Goal: Task Accomplishment & Management: Complete application form

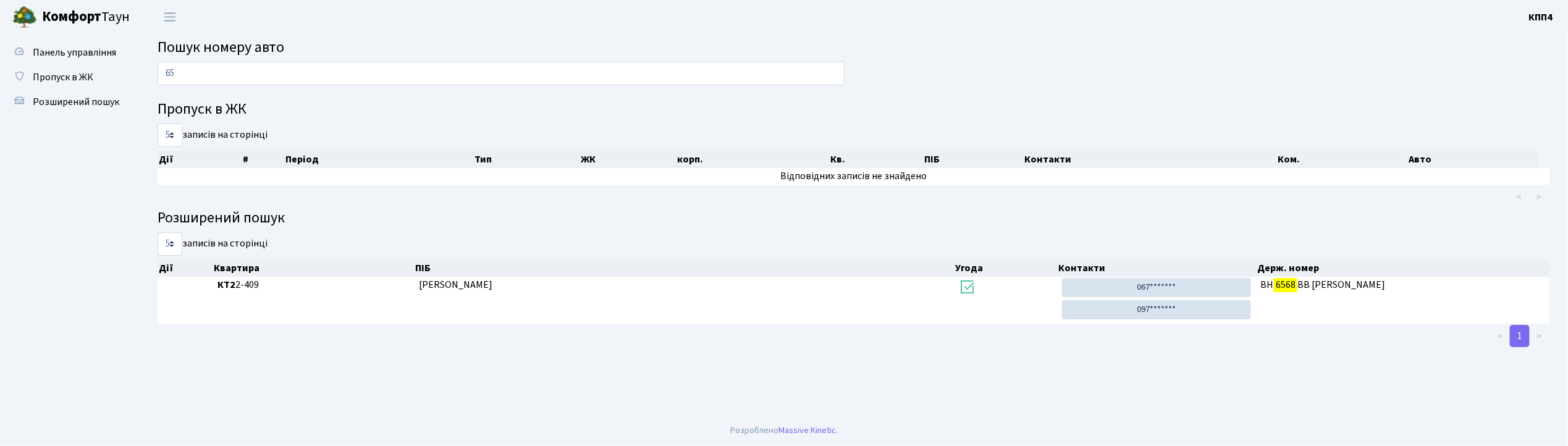
type input "6"
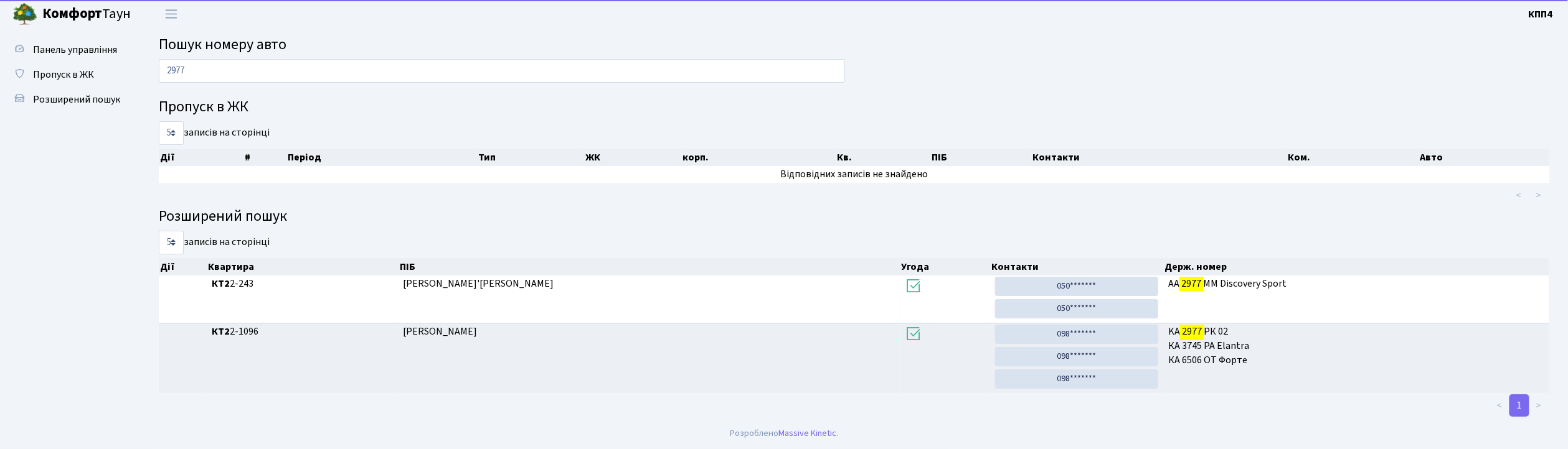
scroll to position [5, 0]
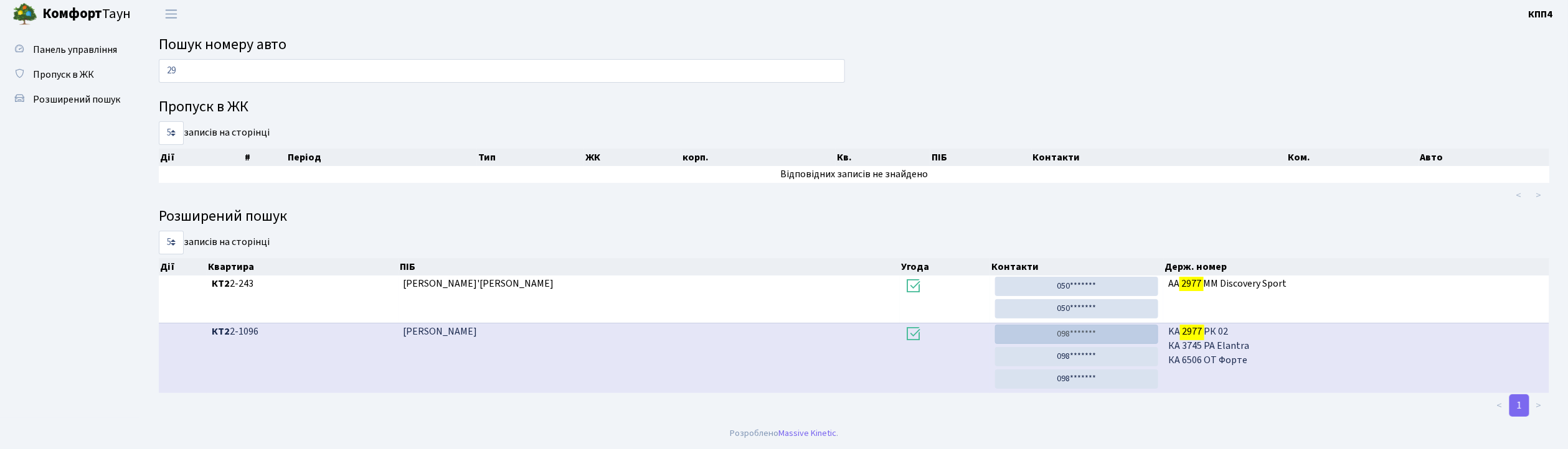
type input "2"
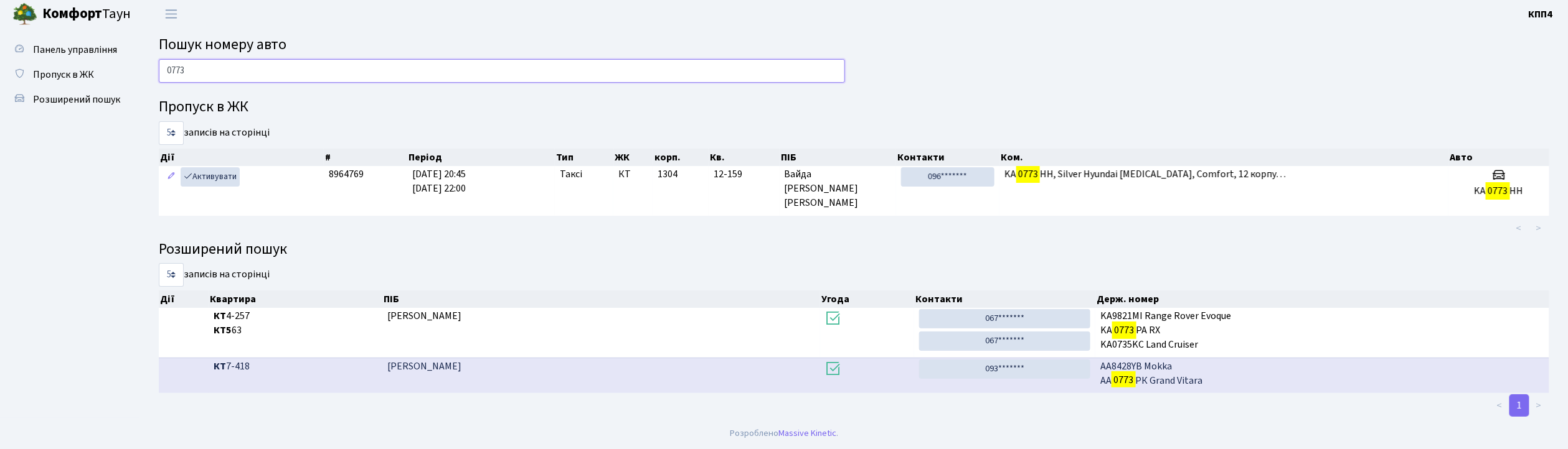
scroll to position [1, 0]
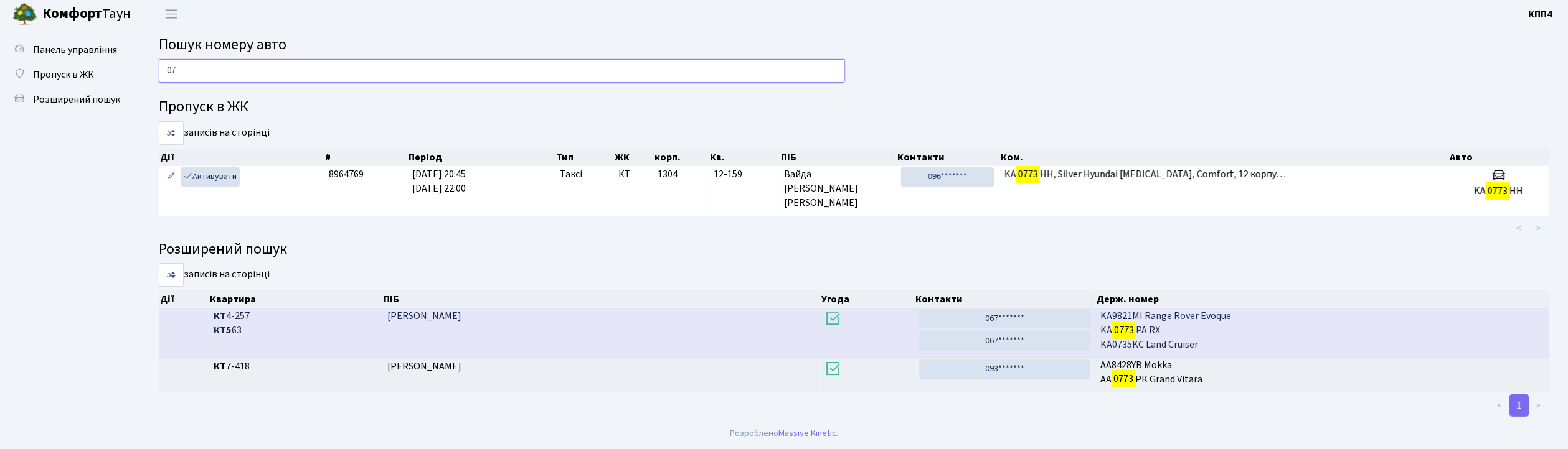
type input "0"
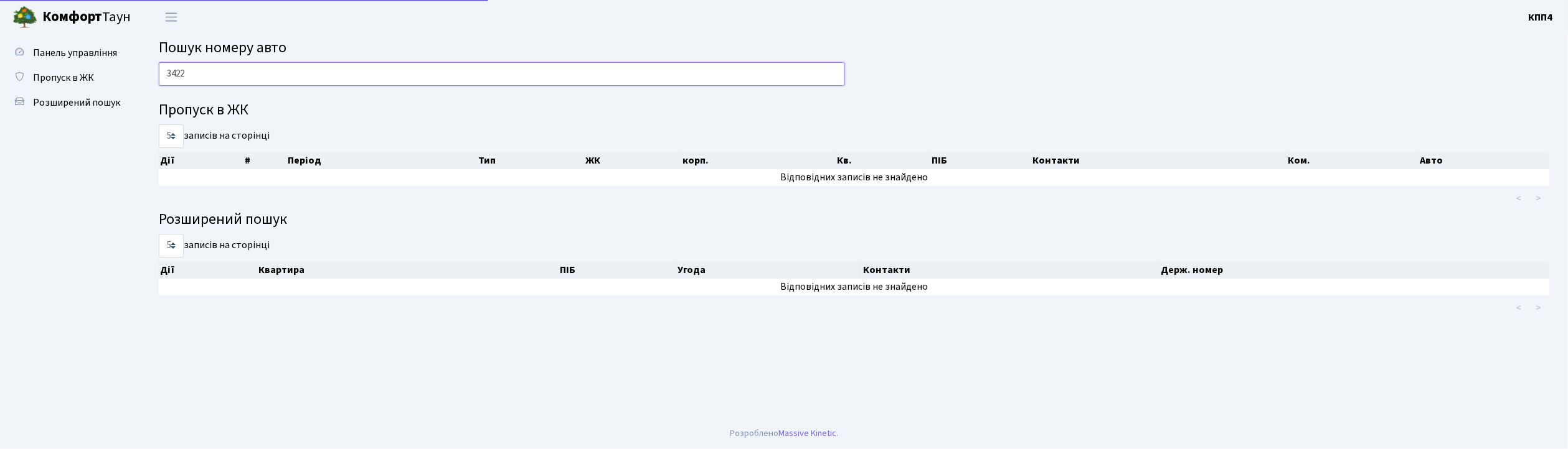
scroll to position [0, 0]
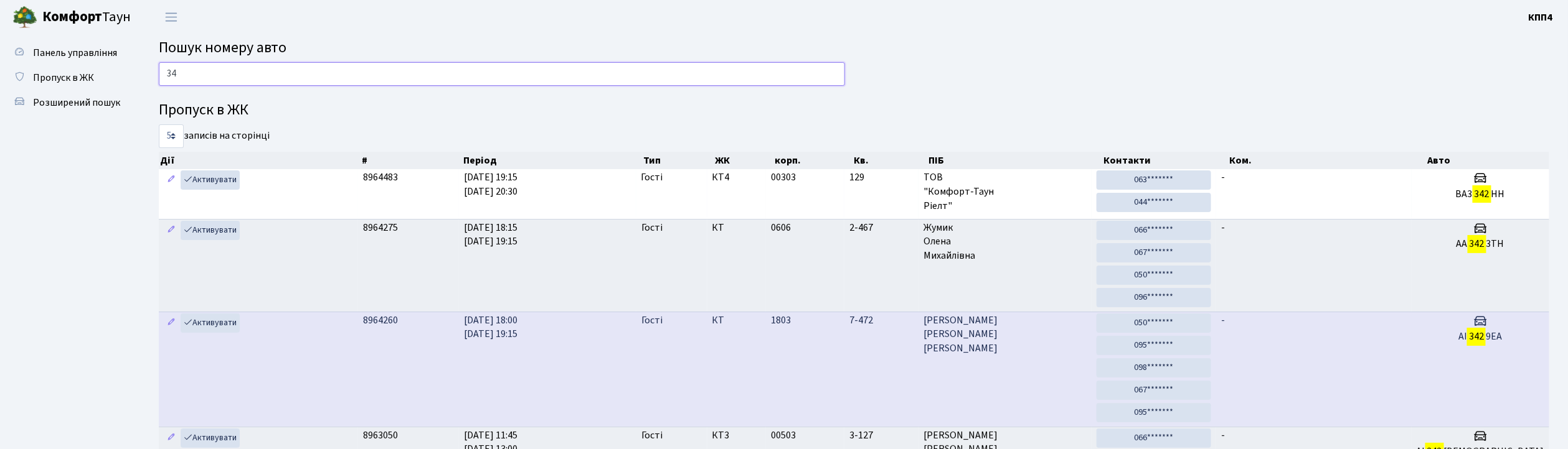
type input "3"
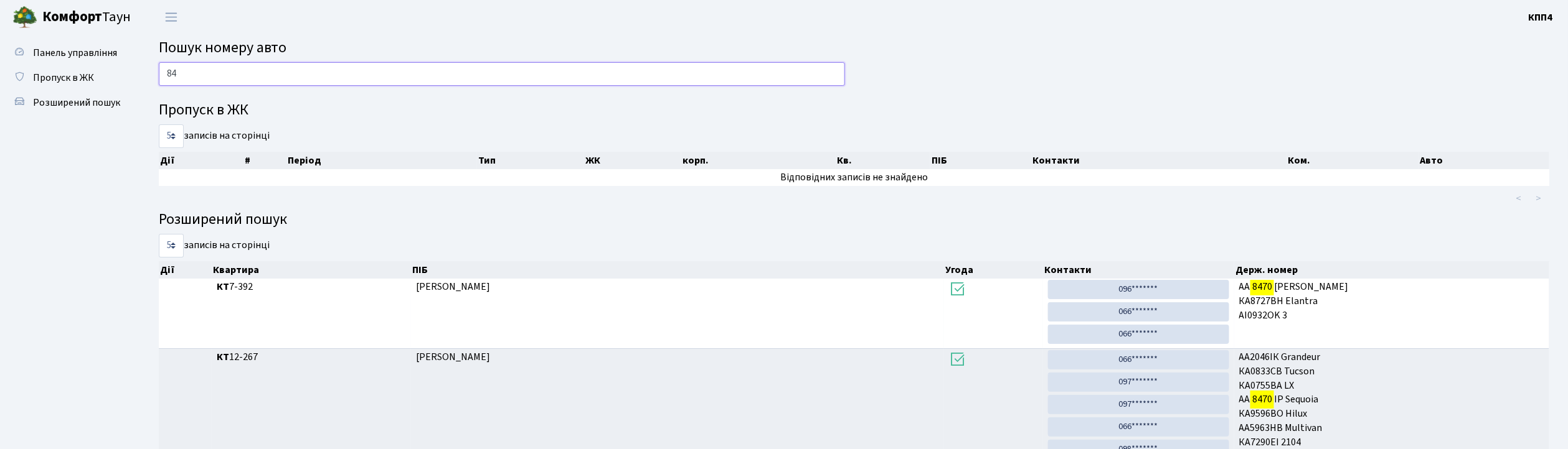
type input "8"
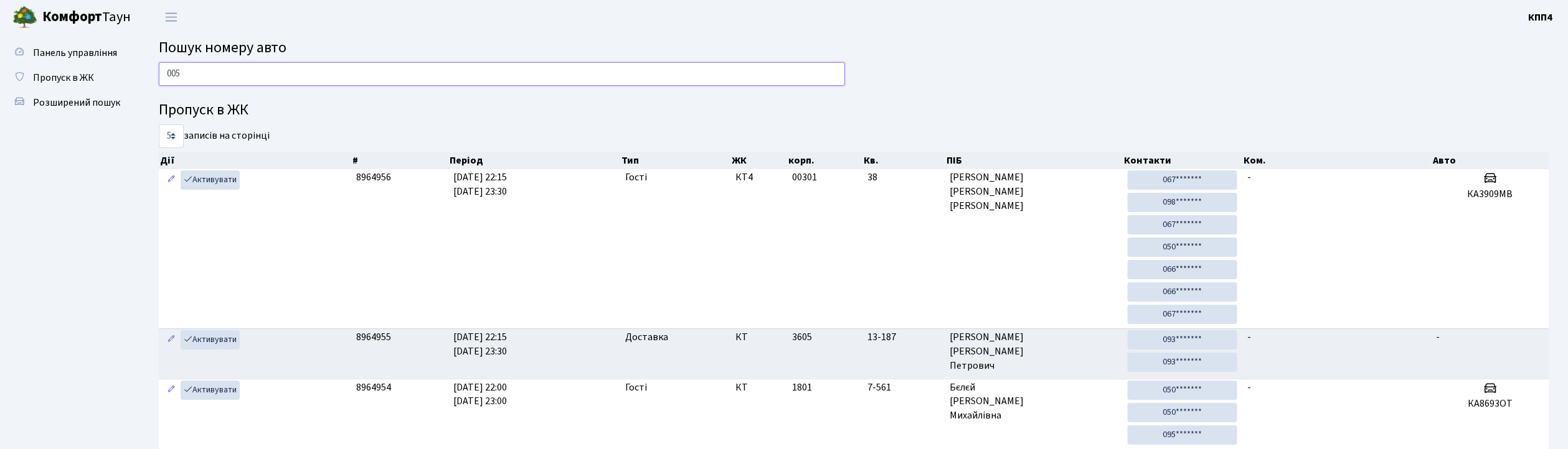
type input "0059"
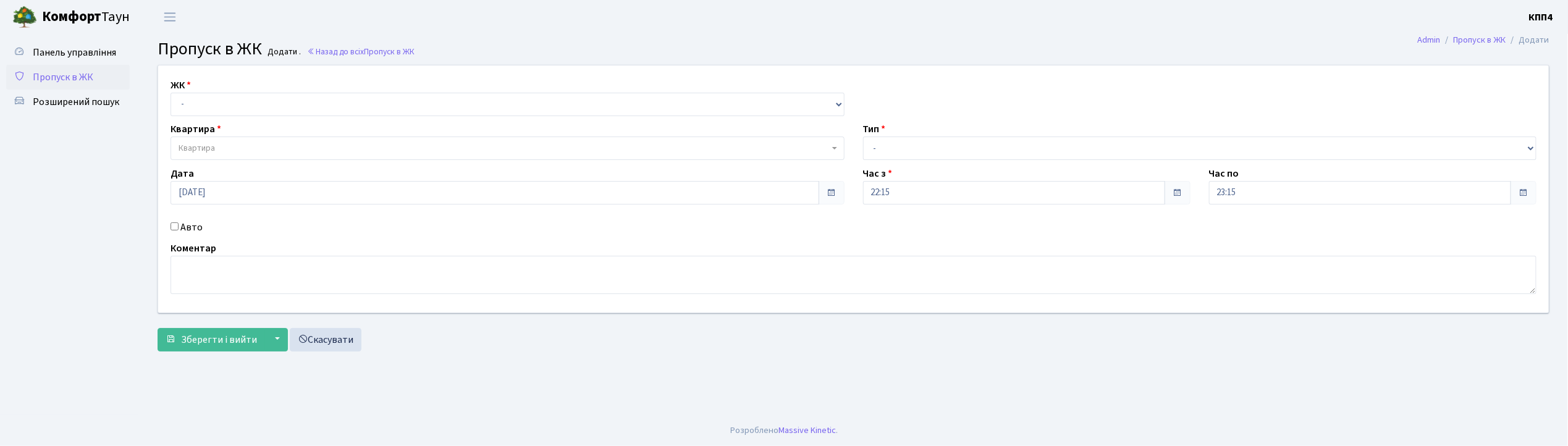
select select "271"
click at [170, 93] on select "- КТ, вул. Регенераторна, 4 КТ2, просп. Соборності, 17 КТ3, вул. Березнева, 16 …" at bounding box center [508, 104] width 674 height 24
select select
click at [195, 228] on label "Авто" at bounding box center [191, 227] width 22 height 15
click at [179, 228] on input "Авто" at bounding box center [174, 226] width 8 height 8
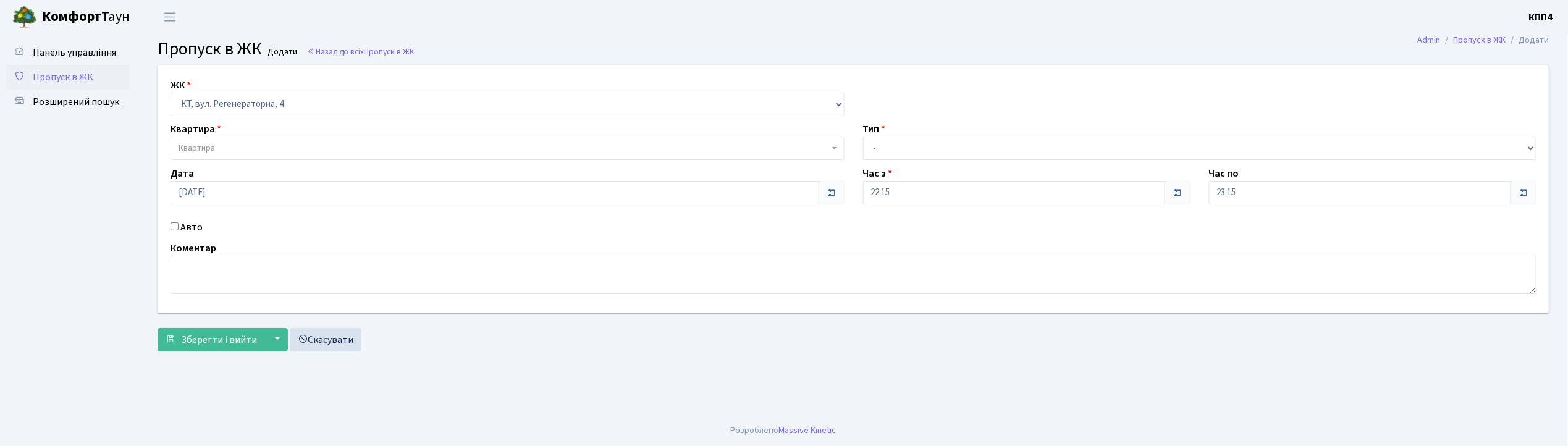
checkbox input "true"
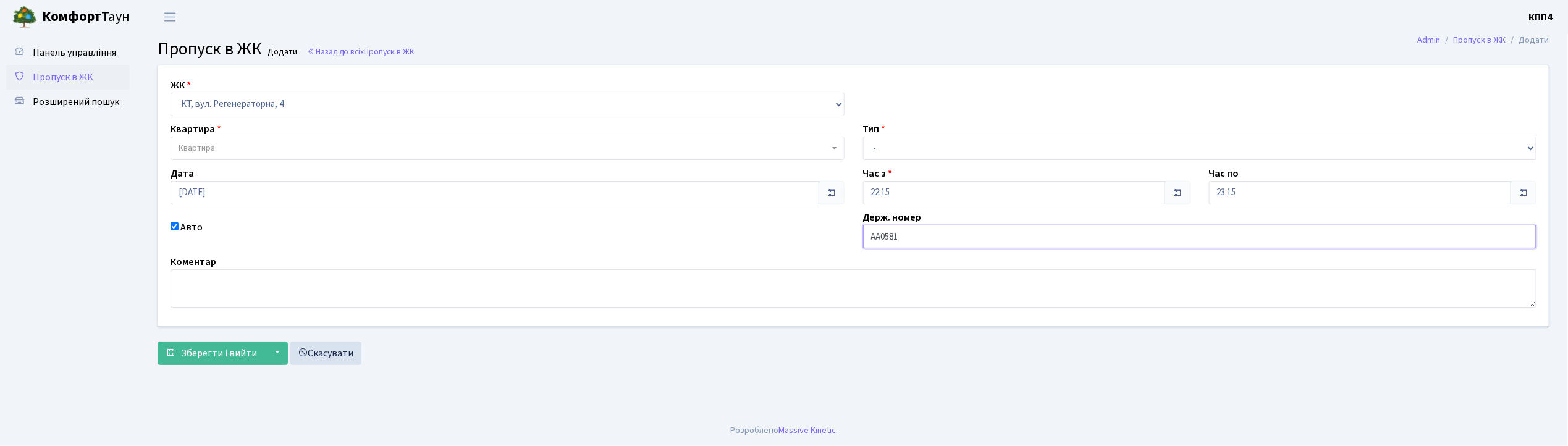
type input "АА0581ZА"
click at [293, 146] on span "Квартира" at bounding box center [504, 148] width 650 height 12
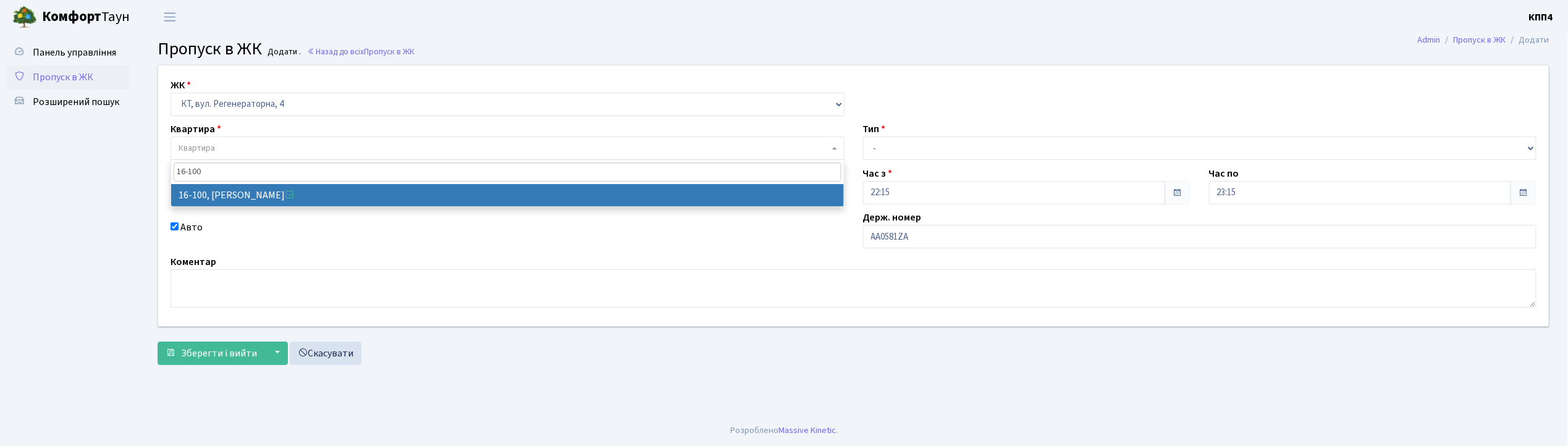
type input "16-100"
select select "8661"
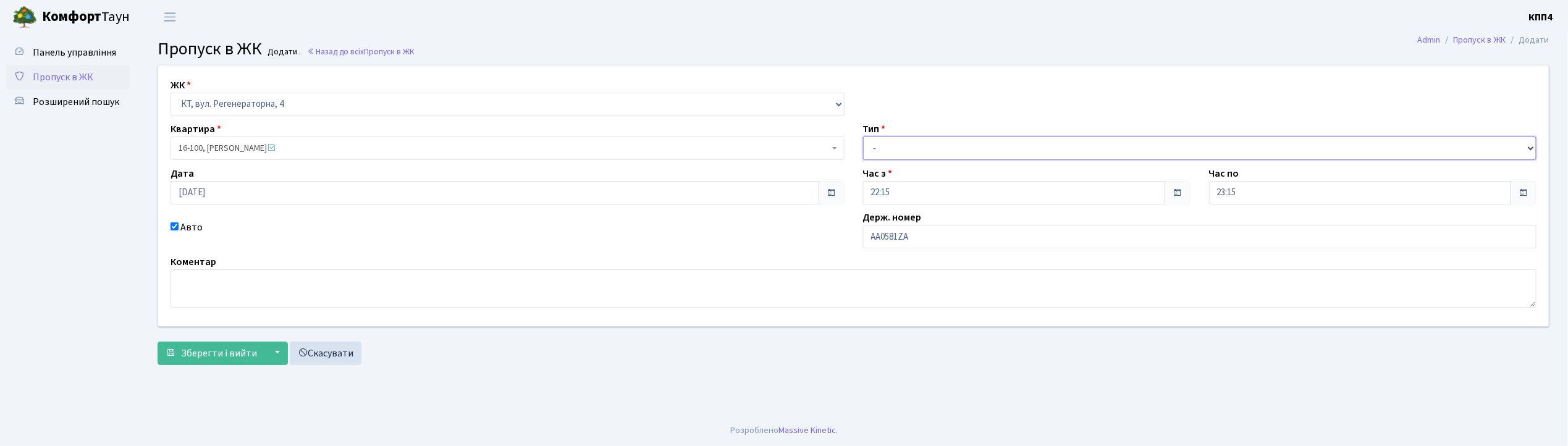
click at [913, 145] on select "- Доставка Таксі Гості Сервіс" at bounding box center [1201, 148] width 674 height 24
select select "2"
click at [864, 136] on select "- Доставка Таксі Гості Сервіс" at bounding box center [1201, 148] width 674 height 24
click at [230, 345] on button "Зберегти і вийти" at bounding box center [211, 353] width 108 height 24
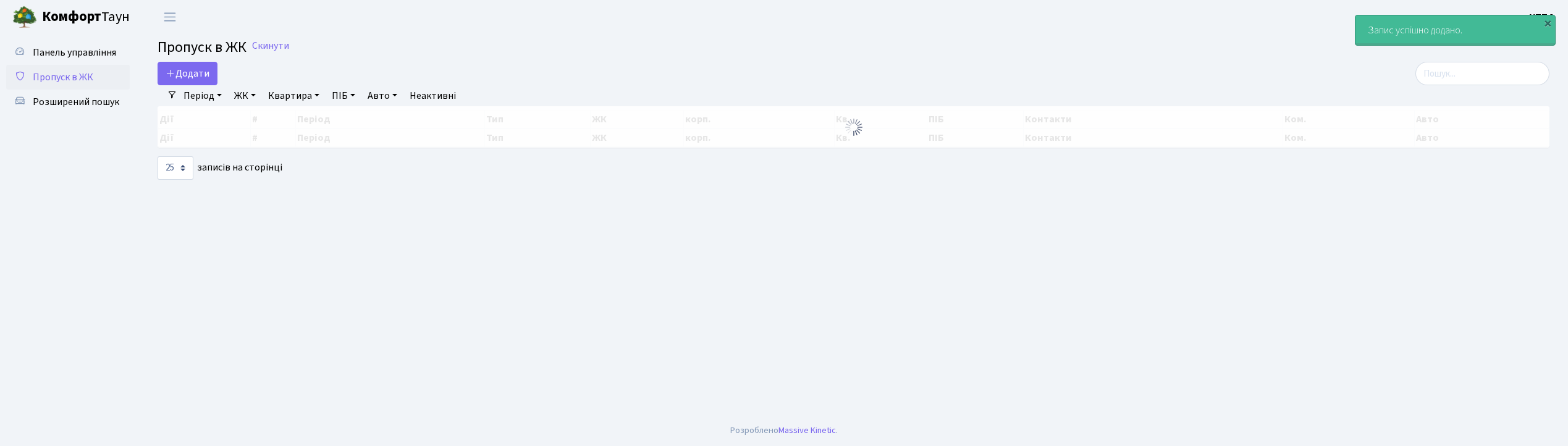
select select "25"
click at [1475, 76] on input "search" at bounding box center [1483, 73] width 134 height 24
